Goal: Information Seeking & Learning: Learn about a topic

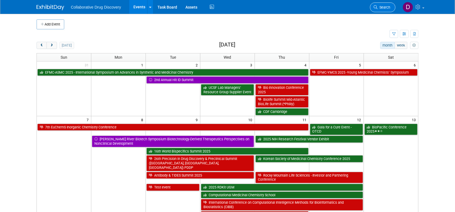
click at [373, 11] on link "Search" at bounding box center [382, 7] width 25 height 10
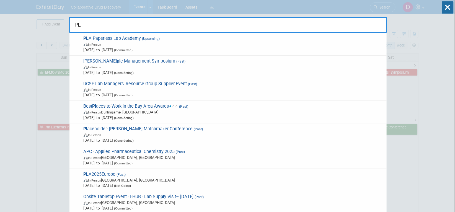
type input "PLA"
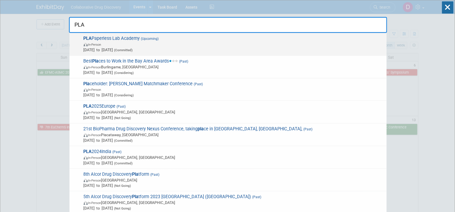
click at [252, 39] on span "PLA Paperless Lab Academy (Upcoming) In-Person Oct 5, 2025 to Oct 7, 2025 (Comm…" at bounding box center [233, 44] width 302 height 17
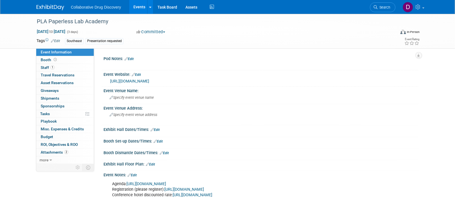
click at [124, 81] on link "https://www.paperlesslabacademy.com/usa/" at bounding box center [129, 81] width 39 height 4
click at [69, 153] on link "2 Attachments 2" at bounding box center [65, 152] width 58 height 7
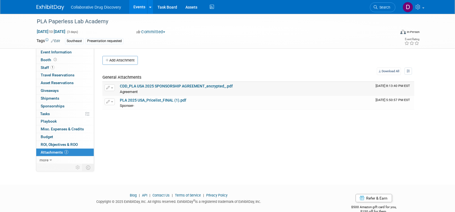
click at [150, 85] on link "CDD_PLA USA 2025 SPONSORSHIP AGREEMENT_encrypted_.pdf" at bounding box center [176, 86] width 113 height 4
click at [146, 101] on link "PLA 2025 USA_Pricelist_FINAL (1).pdf" at bounding box center [153, 100] width 66 height 4
click at [149, 84] on link "CDD_PLA USA 2025 SPONSORSHIP AGREEMENT_encrypted_.pdf" at bounding box center [176, 86] width 113 height 4
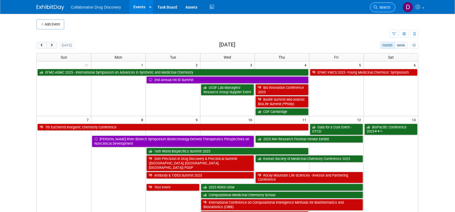
click at [374, 7] on icon at bounding box center [375, 7] width 4 height 4
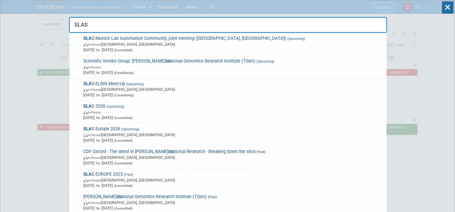
type input "SLAS"
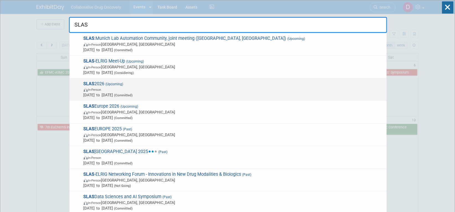
click at [109, 86] on span "SLAS 2026 (Upcoming) In-Person [DATE] to [DATE] (Committed)" at bounding box center [233, 89] width 302 height 17
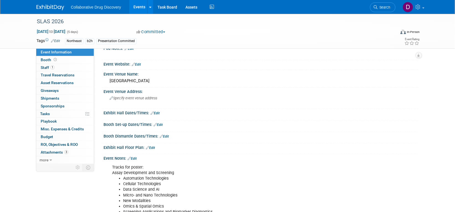
scroll to position [85, 0]
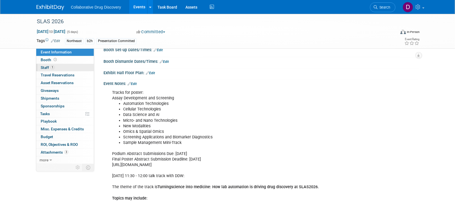
click at [72, 69] on link "1 Staff 1" at bounding box center [65, 67] width 58 height 7
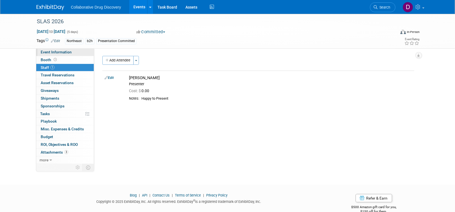
click at [56, 50] on span "Event Information" at bounding box center [56, 52] width 31 height 4
